Goal: Information Seeking & Learning: Get advice/opinions

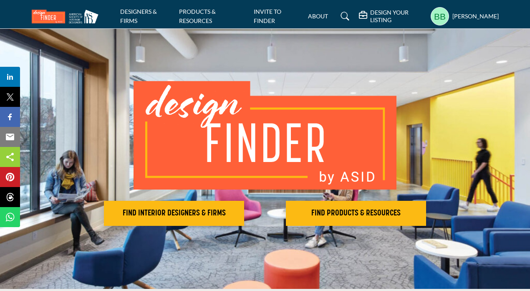
scroll to position [13, 0]
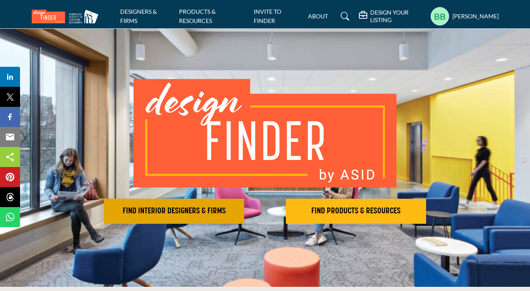
click at [164, 204] on button "FIND INTERIOR DESIGNERS & FIRMS" at bounding box center [174, 211] width 140 height 25
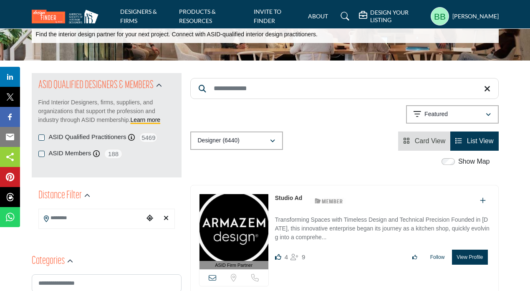
scroll to position [51, 0]
click at [439, 139] on span "Card View" at bounding box center [430, 140] width 31 height 7
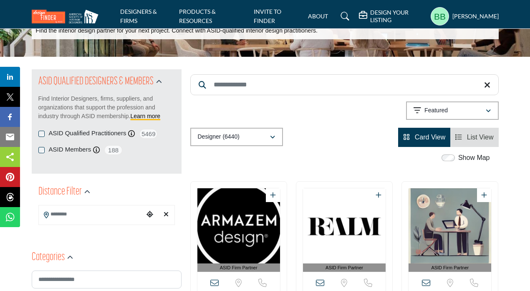
scroll to position [58, 0]
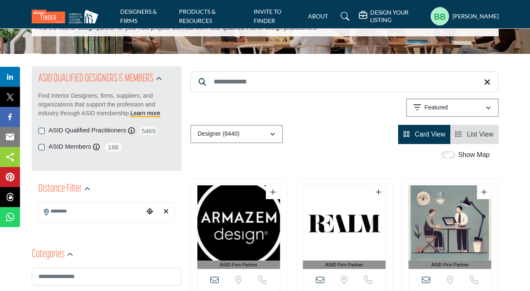
click at [454, 159] on div "Show Map" at bounding box center [467, 155] width 46 height 10
click at [452, 159] on div "Show Map" at bounding box center [467, 155] width 46 height 10
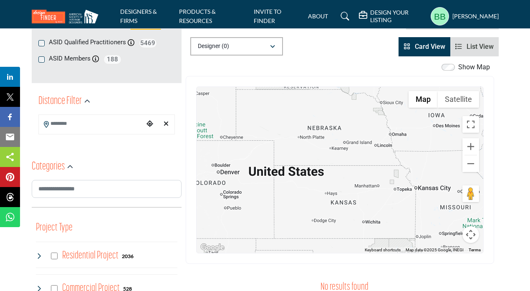
scroll to position [146, 0]
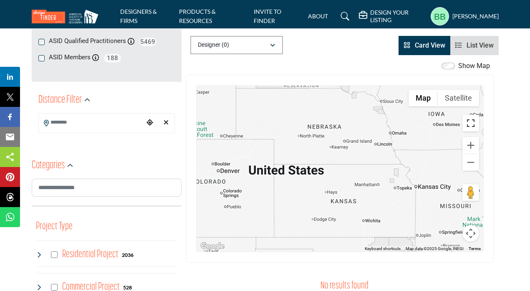
click at [469, 125] on button "Toggle fullscreen view" at bounding box center [470, 123] width 17 height 17
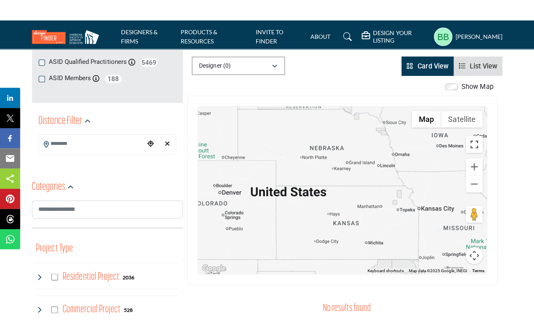
scroll to position [0, 0]
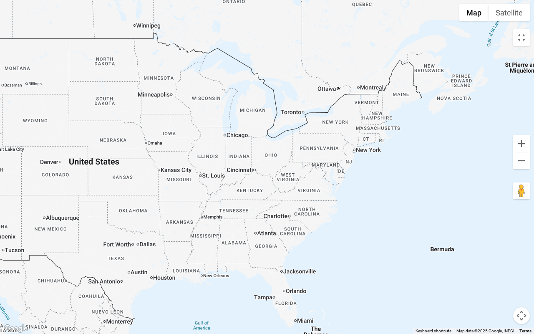
drag, startPoint x: 459, startPoint y: 150, endPoint x: 219, endPoint y: 148, distance: 239.9
click at [219, 148] on div at bounding box center [267, 167] width 534 height 334
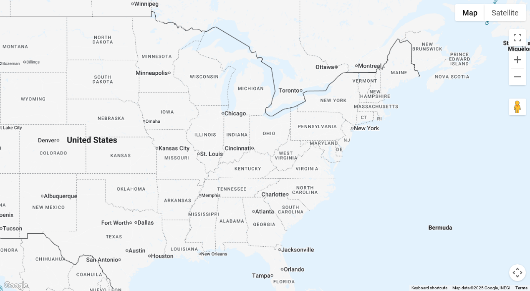
scroll to position [300, 0]
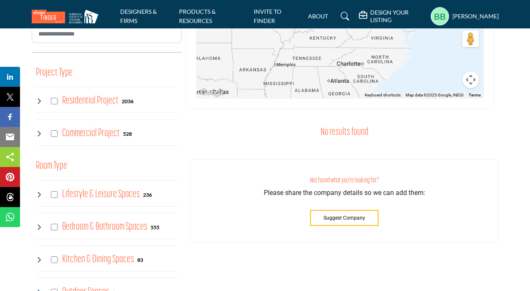
click at [97, 101] on h4 "Residential Project" at bounding box center [90, 100] width 56 height 15
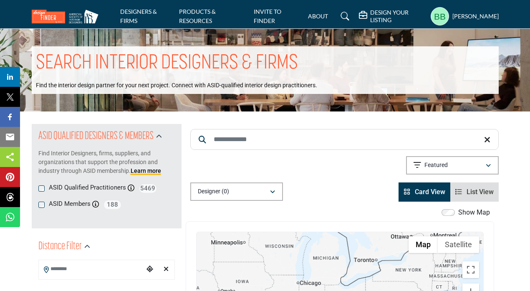
scroll to position [0, 0]
click at [241, 136] on input "Search Keyword" at bounding box center [344, 139] width 308 height 21
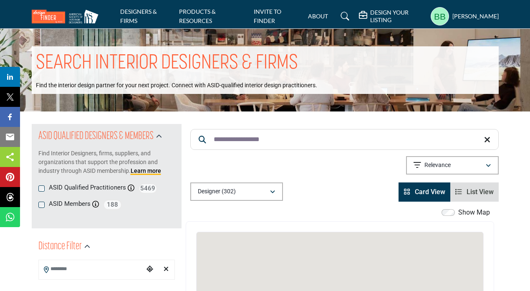
type input "**********"
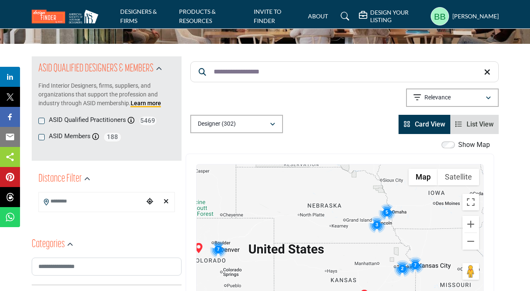
scroll to position [68, 0]
click at [475, 127] on span "List View" at bounding box center [480, 124] width 27 height 8
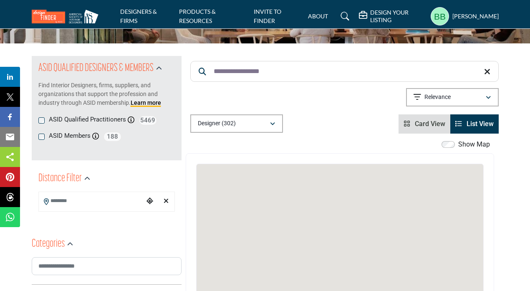
click at [469, 121] on span "List View" at bounding box center [480, 124] width 27 height 8
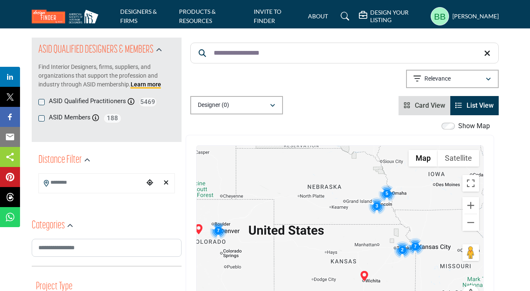
scroll to position [93, 0]
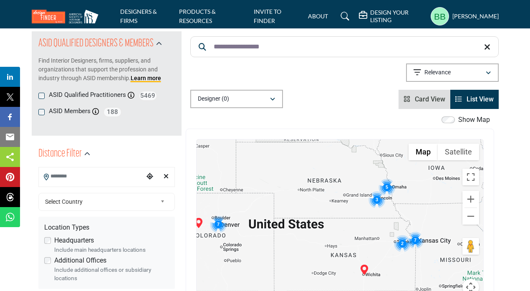
click at [124, 174] on input "Search Location" at bounding box center [91, 176] width 105 height 16
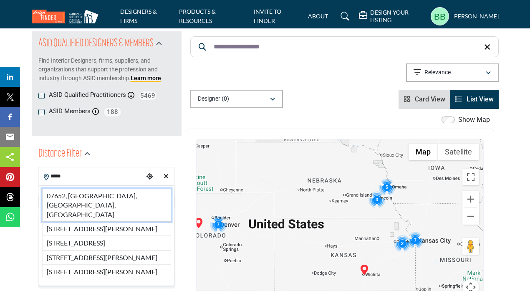
click at [97, 193] on li "07652, [GEOGRAPHIC_DATA], [GEOGRAPHIC_DATA], [GEOGRAPHIC_DATA]" at bounding box center [106, 205] width 129 height 33
type input "**********"
type input "***"
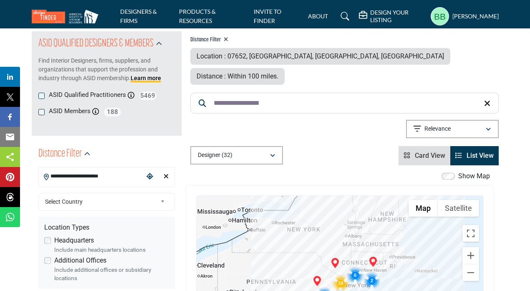
click at [482, 146] on li "List View" at bounding box center [474, 155] width 48 height 19
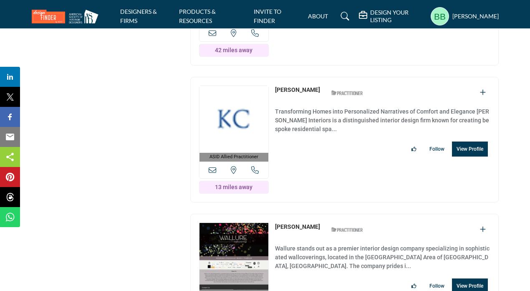
scroll to position [2668, 0]
